Goal: Transaction & Acquisition: Purchase product/service

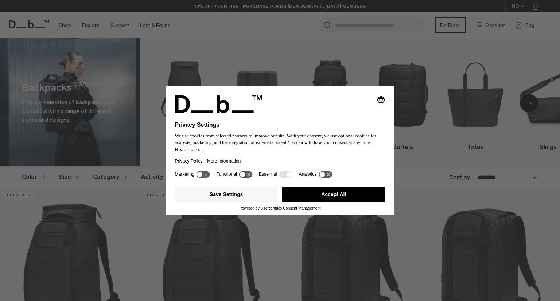
click at [317, 192] on button "Accept All" at bounding box center [333, 194] width 103 height 15
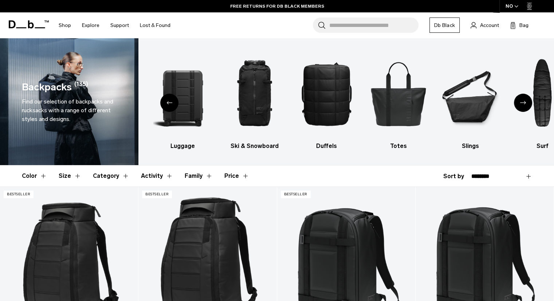
click at [74, 168] on button "Size" at bounding box center [70, 175] width 23 height 21
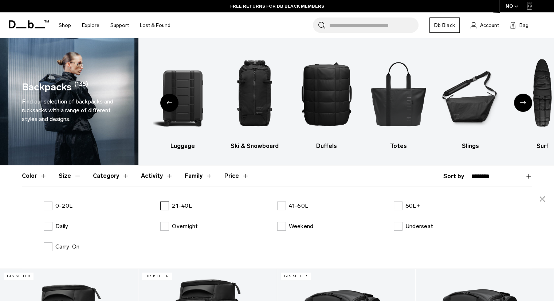
click at [163, 203] on label "21-40L" at bounding box center [176, 205] width 32 height 9
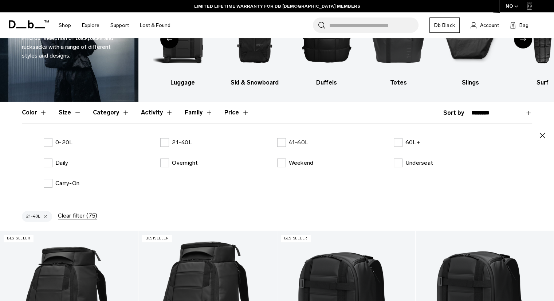
scroll to position [63, 0]
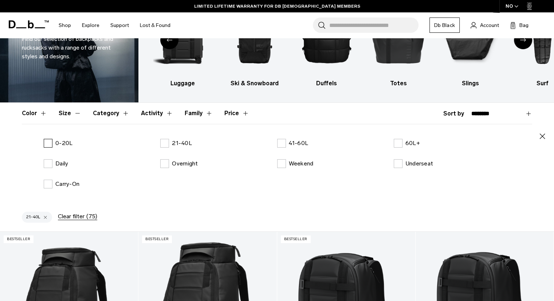
click at [46, 143] on label "0-20L" at bounding box center [58, 143] width 29 height 9
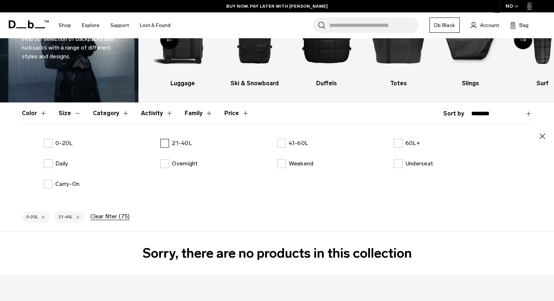
click at [166, 144] on label "21-40L" at bounding box center [176, 143] width 32 height 9
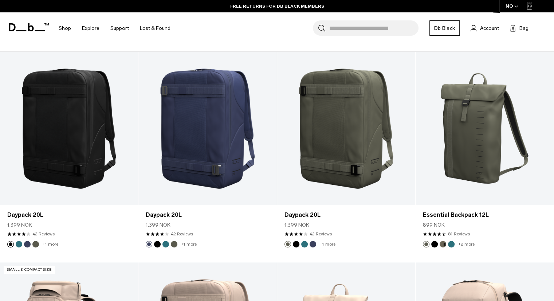
scroll to position [63, 0]
